Goal: Task Accomplishment & Management: Use online tool/utility

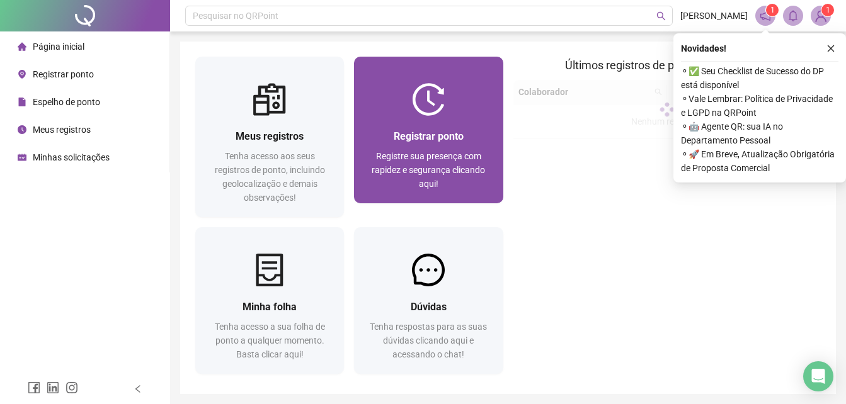
click at [368, 153] on div "Registrar ponto Registre sua presença com rapidez e segurança clicando aqui!" at bounding box center [428, 160] width 149 height 88
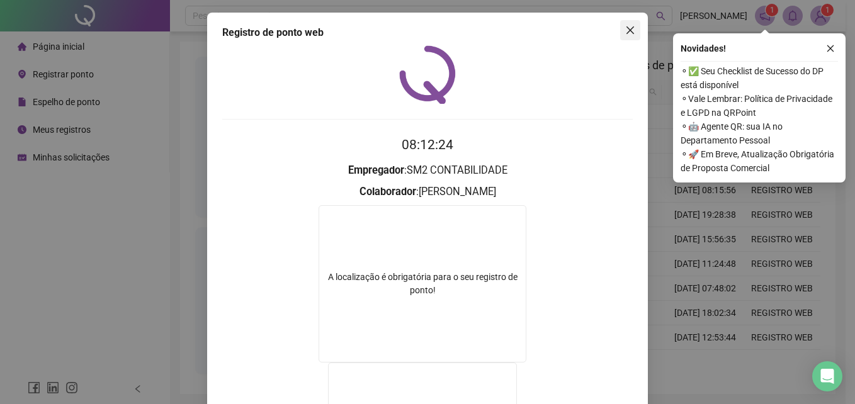
click at [627, 31] on icon "close" at bounding box center [631, 30] width 8 height 8
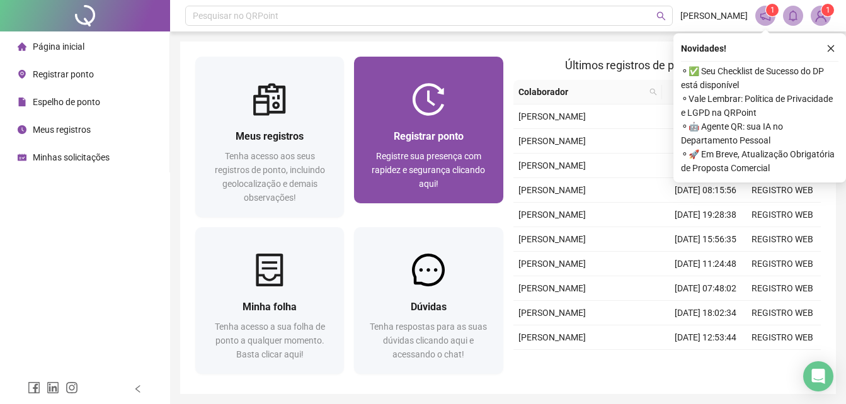
click at [459, 125] on div "Registrar ponto Registre sua presença com rapidez e segurança clicando aqui!" at bounding box center [428, 160] width 149 height 88
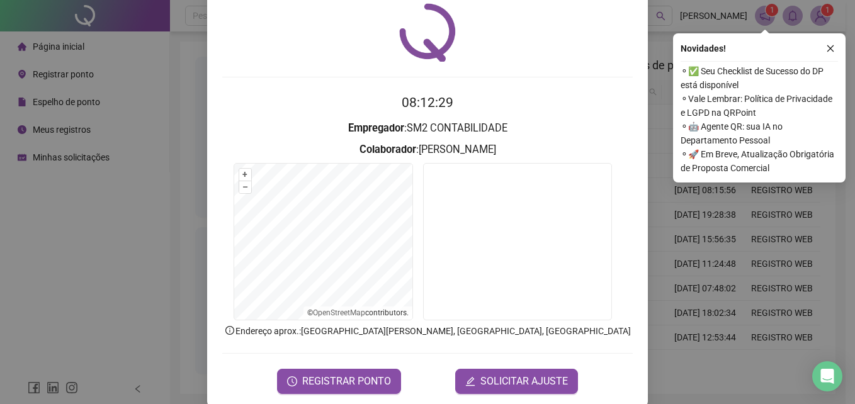
scroll to position [60, 0]
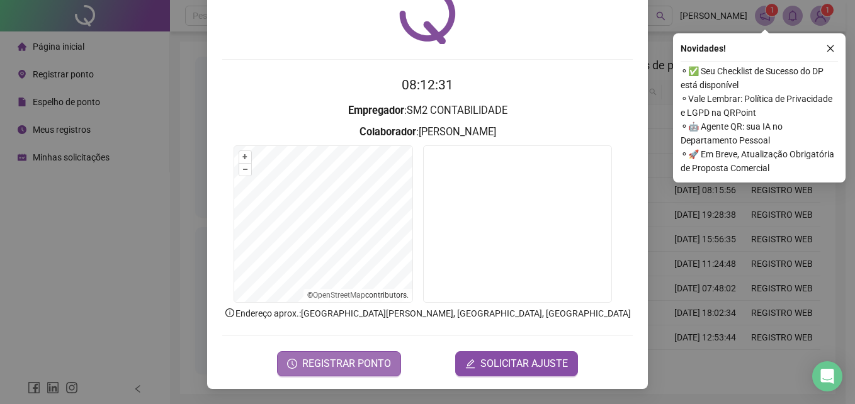
click at [385, 366] on span "REGISTRAR PONTO" at bounding box center [346, 363] width 89 height 15
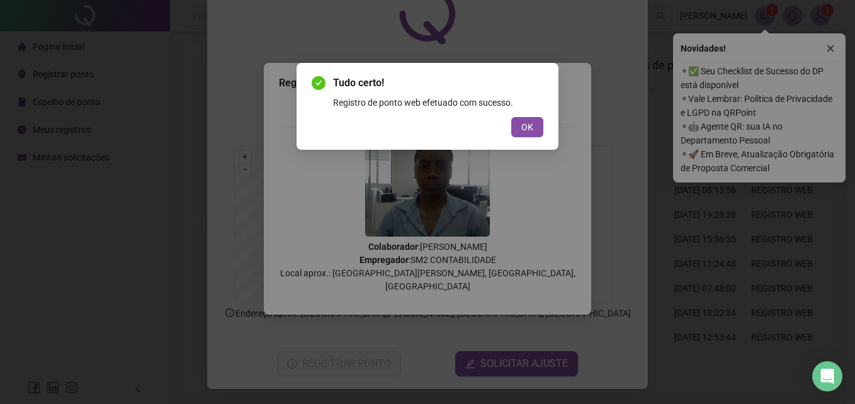
click at [509, 130] on div "OK" at bounding box center [428, 127] width 232 height 20
click at [514, 131] on button "OK" at bounding box center [527, 127] width 32 height 20
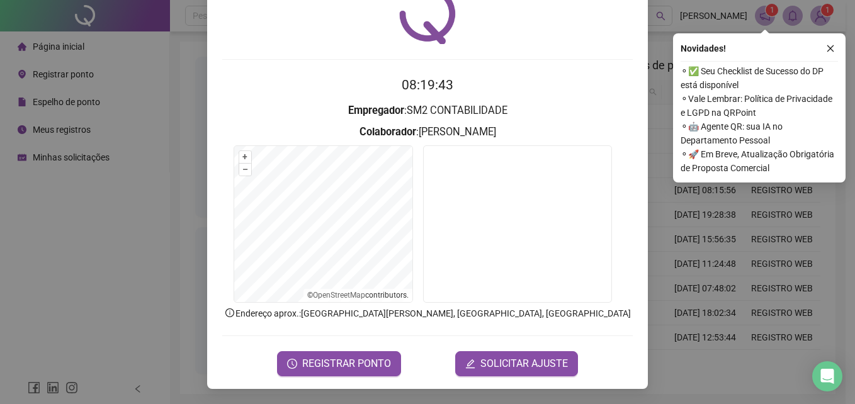
click at [584, 81] on h2 "08:19:43" at bounding box center [427, 85] width 411 height 21
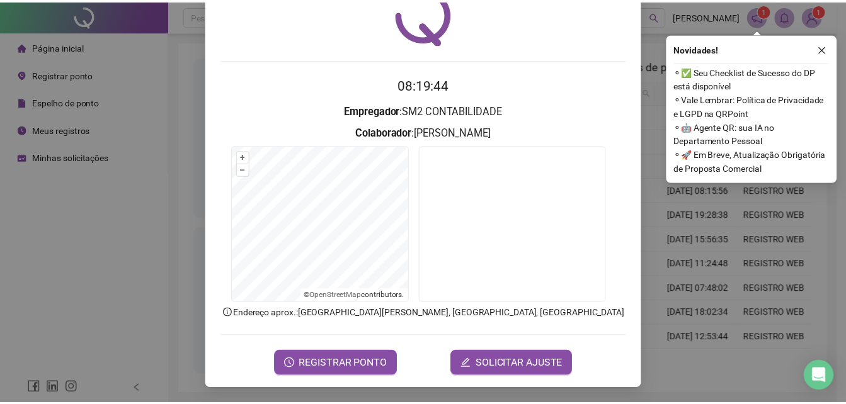
scroll to position [0, 0]
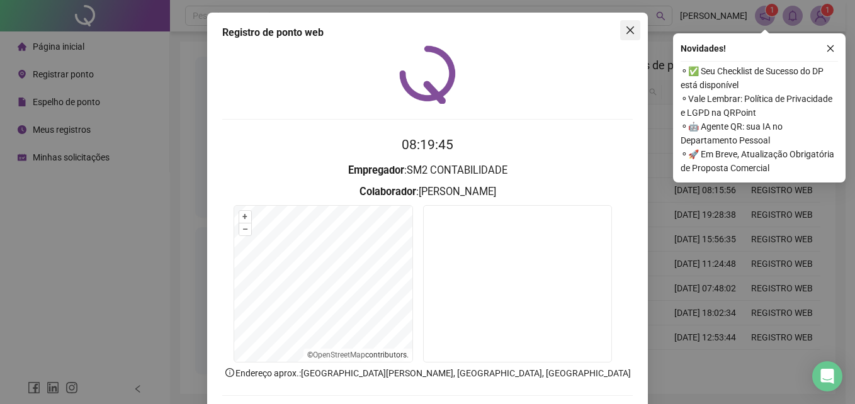
click at [628, 28] on icon "close" at bounding box center [630, 30] width 10 height 10
